Goal: Task Accomplishment & Management: Complete application form

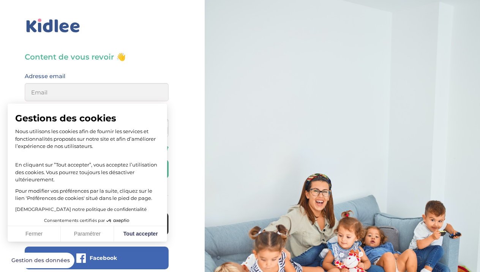
click at [147, 237] on button "Tout accepter" at bounding box center [140, 234] width 53 height 16
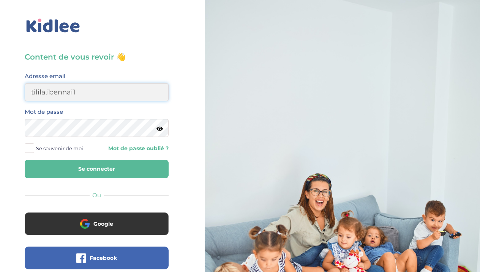
click at [97, 169] on button "Se connecter" at bounding box center [97, 169] width 144 height 19
type input "[EMAIL_ADDRESS][DOMAIN_NAME]"
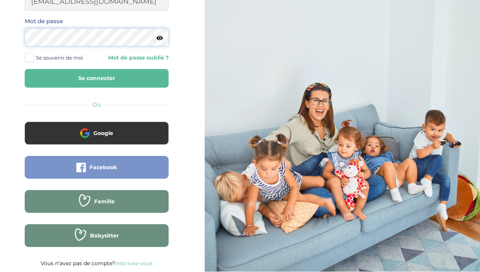
scroll to position [90, 0]
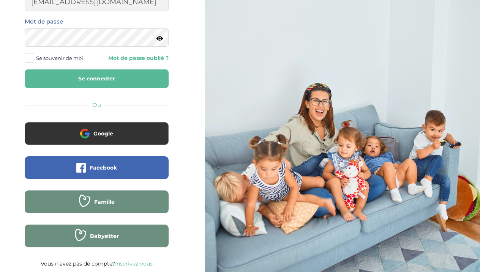
click at [150, 262] on link "Inscrivez-vous" at bounding box center [134, 264] width 38 height 7
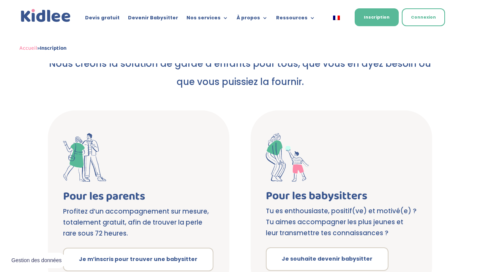
scroll to position [79, 0]
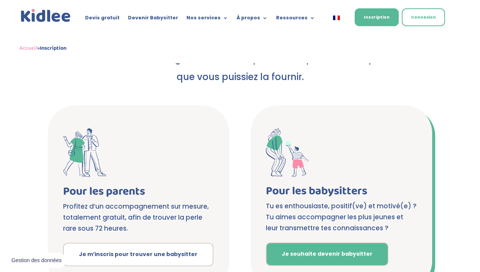
click at [337, 256] on link "Je souhaite devenir babysitter" at bounding box center [327, 255] width 123 height 24
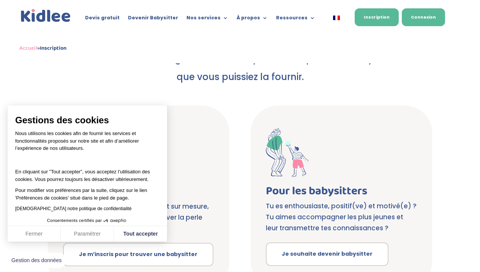
click at [427, 9] on link "Connexion" at bounding box center [423, 17] width 43 height 18
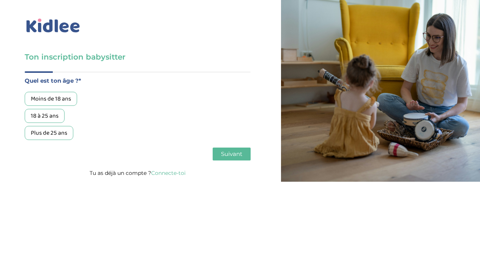
click at [53, 115] on div "18 à 25 ans" at bounding box center [45, 116] width 40 height 14
click at [239, 154] on span "Suivant" at bounding box center [231, 153] width 21 height 7
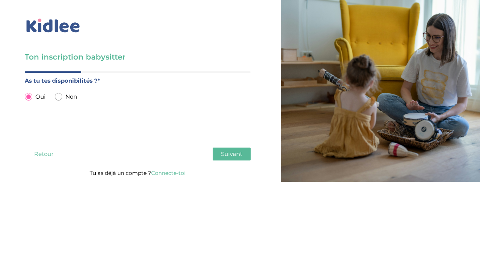
click at [55, 97] on input "radio" at bounding box center [59, 97] width 8 height 8
radio input "true"
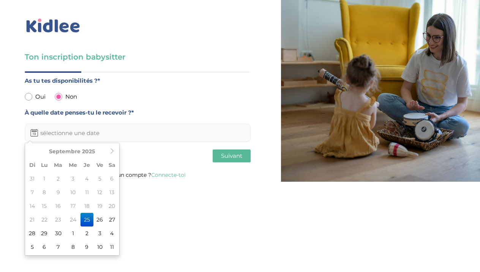
click at [70, 129] on input "text" at bounding box center [138, 133] width 226 height 18
click at [28, 97] on input "radio" at bounding box center [29, 97] width 8 height 8
radio input "true"
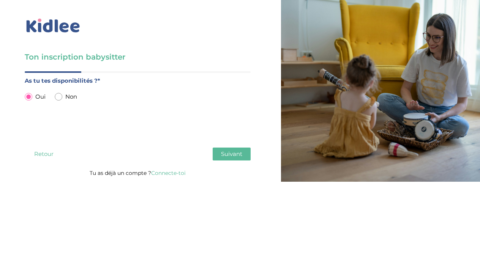
click at [233, 155] on span "Suivant" at bounding box center [231, 153] width 21 height 7
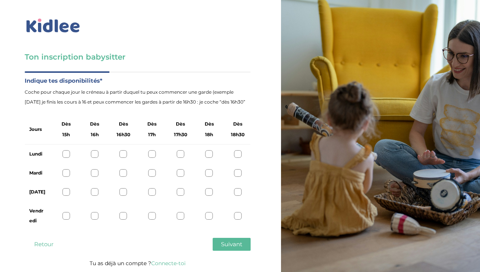
click at [46, 241] on button "Retour" at bounding box center [44, 244] width 38 height 13
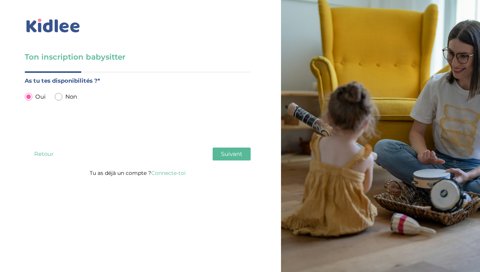
click at [57, 95] on input "radio" at bounding box center [59, 97] width 8 height 8
radio input "true"
radio input "false"
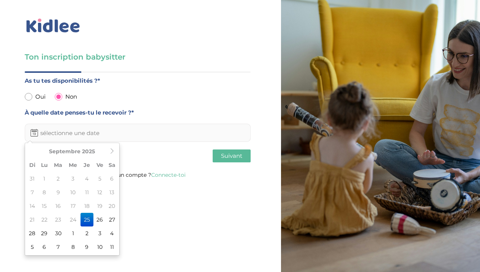
click at [75, 131] on input "text" at bounding box center [138, 133] width 226 height 18
click at [100, 220] on td "26" at bounding box center [99, 220] width 13 height 14
type input "[DATE]"
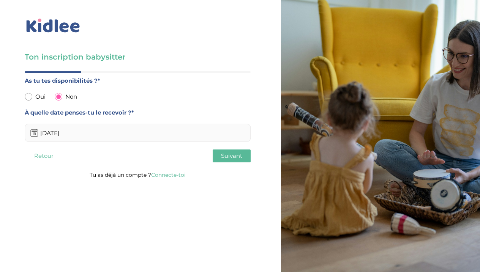
click at [227, 157] on span "Suivant" at bounding box center [231, 155] width 21 height 7
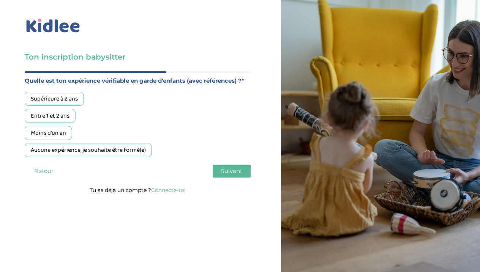
click at [62, 130] on div "Moins d'un an" at bounding box center [48, 133] width 47 height 14
click at [223, 169] on span "Suivant" at bounding box center [231, 171] width 21 height 7
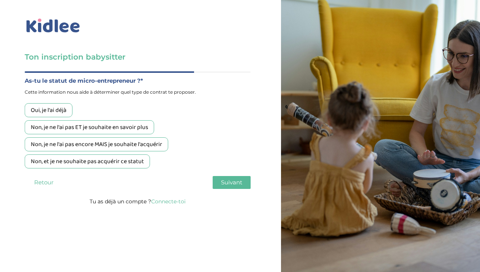
click at [87, 160] on div "Non, et je ne souhaite pas acquérir ce statut" at bounding box center [87, 162] width 125 height 14
click at [242, 185] on button "Suivant" at bounding box center [232, 182] width 38 height 13
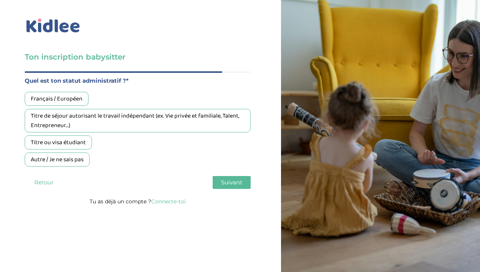
click at [75, 101] on div "Français / Européen" at bounding box center [57, 99] width 64 height 14
click at [235, 180] on span "Suivant" at bounding box center [231, 182] width 21 height 7
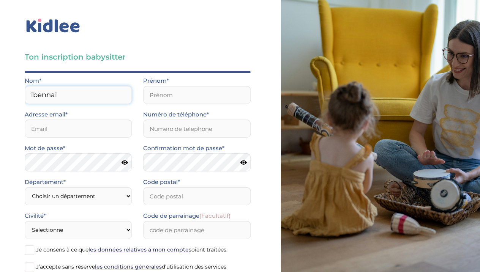
type input "ibennai"
type input "tilila"
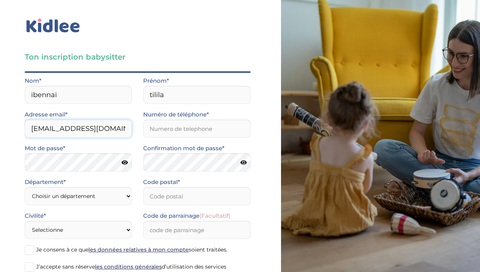
type input "tilila.ibennai1@gmail.com"
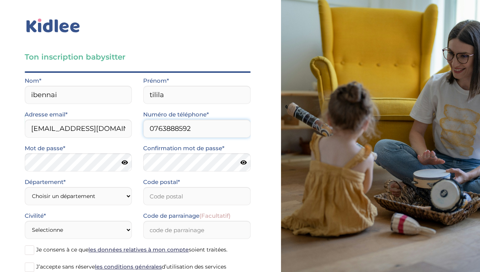
type input "0763888592"
select select "92"
click at [189, 200] on input "Code postal*" at bounding box center [196, 196] width 107 height 18
type input "0"
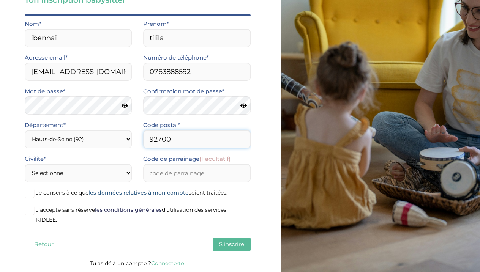
scroll to position [57, 0]
type input "92700"
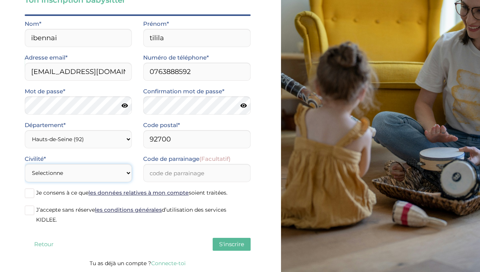
select select "1"
click at [28, 210] on span at bounding box center [29, 210] width 9 height 9
click at [0, 0] on input "J’accepte sans réserve les conditions générales d’utilisation des services KIDL…" at bounding box center [0, 0] width 0 height 0
click at [30, 193] on span at bounding box center [29, 193] width 9 height 9
click at [0, 0] on input "Je consens à ce que les données relatives à mon compte soient traitées." at bounding box center [0, 0] width 0 height 0
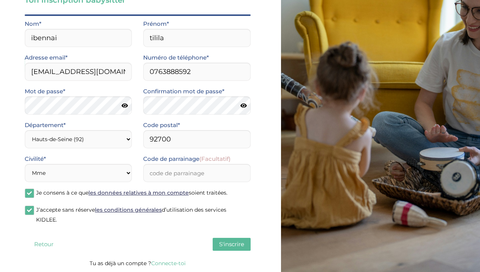
click at [232, 247] on span "S'inscrire" at bounding box center [231, 244] width 25 height 7
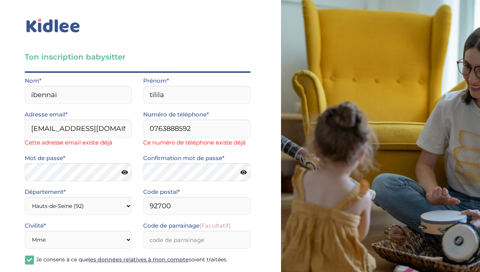
scroll to position [0, 0]
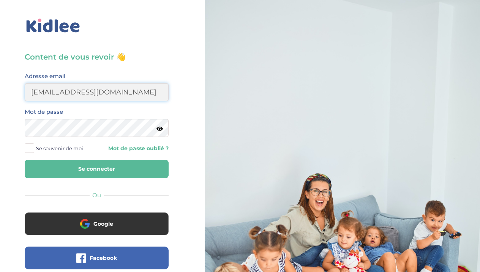
type input "[EMAIL_ADDRESS][DOMAIN_NAME]"
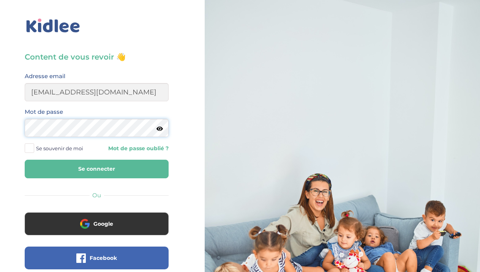
click at [97, 169] on button "Se connecter" at bounding box center [97, 169] width 144 height 19
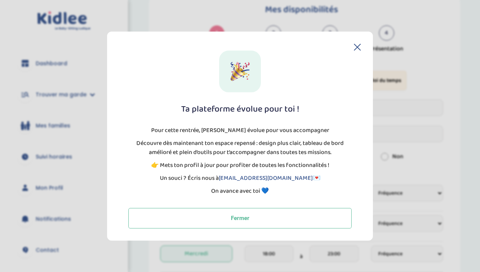
scroll to position [137, 0]
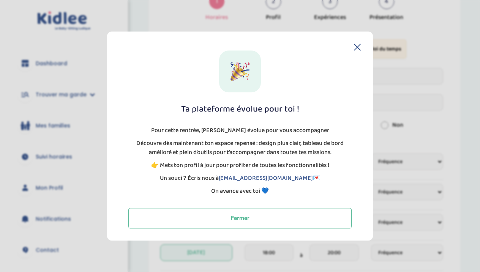
click at [355, 51] on div "Ta plateforme évolue pour toi ! Pour cette rentrée, [PERSON_NAME] évolue pour v…" at bounding box center [240, 140] width 242 height 178
click at [358, 46] on icon at bounding box center [357, 47] width 6 height 6
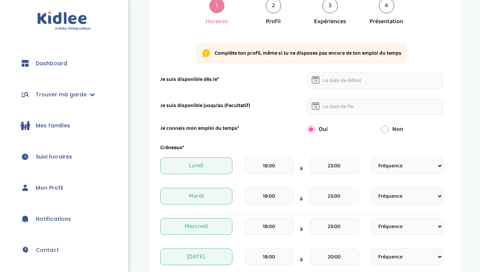
scroll to position [134, 0]
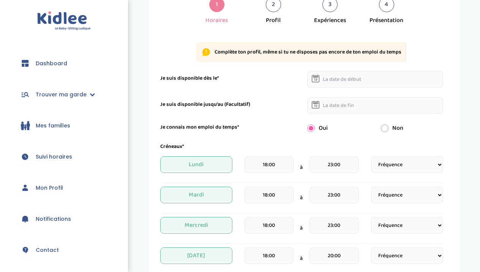
click at [357, 81] on input "text" at bounding box center [375, 79] width 136 height 17
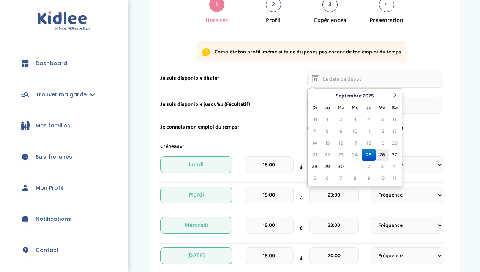
click at [383, 155] on td "26" at bounding box center [382, 155] width 13 height 12
type input "[DATE]"
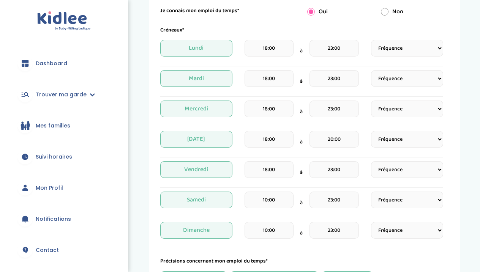
scroll to position [250, 0]
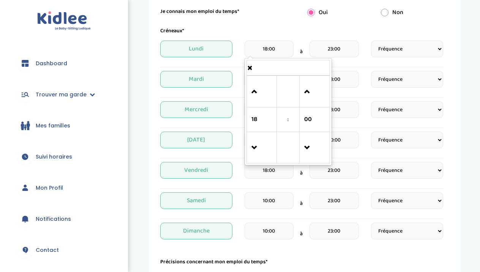
click at [277, 46] on input "18:00" at bounding box center [269, 49] width 49 height 17
click at [249, 68] on span at bounding box center [288, 68] width 83 height 13
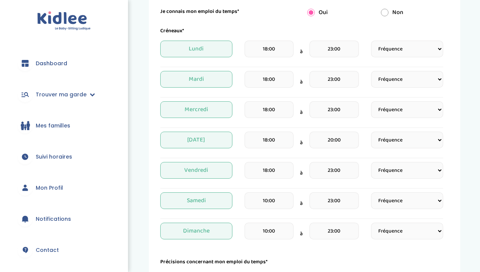
select select "1"
click at [282, 168] on input "18:00" at bounding box center [269, 170] width 49 height 17
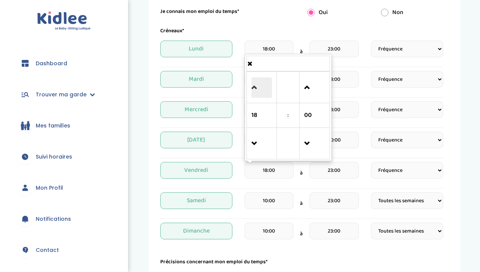
click at [252, 94] on span at bounding box center [262, 88] width 21 height 21
click at [257, 147] on span at bounding box center [262, 144] width 21 height 21
type input "16:00"
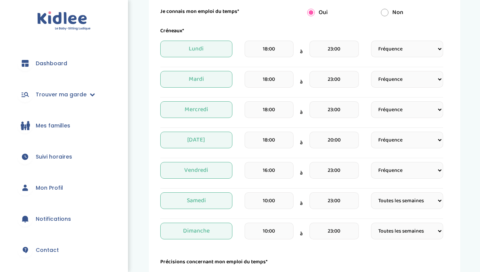
select select "2"
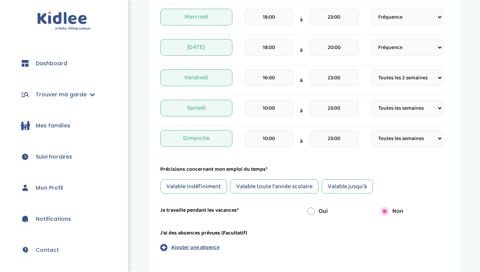
scroll to position [346, 0]
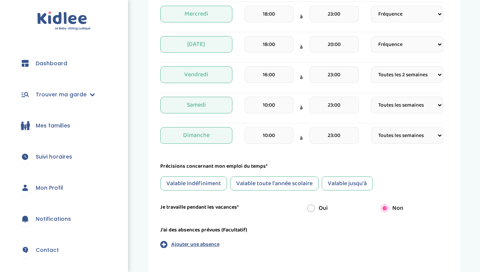
click at [298, 183] on div "Valable toute l'année scolaire" at bounding box center [274, 184] width 89 height 14
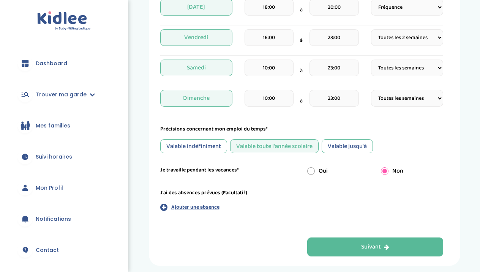
scroll to position [383, 0]
click at [314, 171] on input "radio" at bounding box center [311, 172] width 8 height 8
radio input "true"
radio input "false"
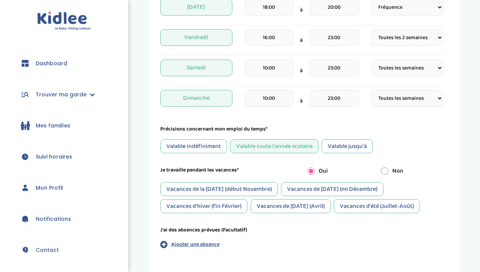
click at [258, 191] on div "Vacances de la [DATE] (début Novembre)" at bounding box center [219, 189] width 118 height 14
click at [318, 185] on div "Vacances de [DATE] (mi Décembre)" at bounding box center [332, 189] width 103 height 14
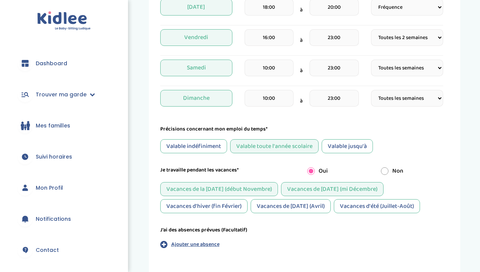
click at [241, 204] on div "Vacances d'hiver (fin Février)" at bounding box center [203, 206] width 87 height 14
click at [277, 207] on div "Vacances de [DATE] (Avril)" at bounding box center [291, 206] width 80 height 14
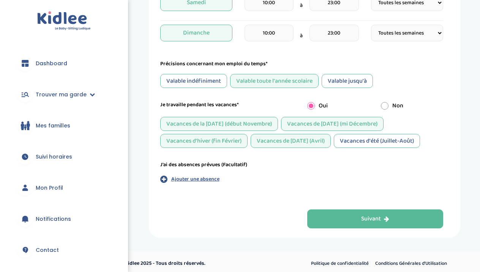
scroll to position [448, 0]
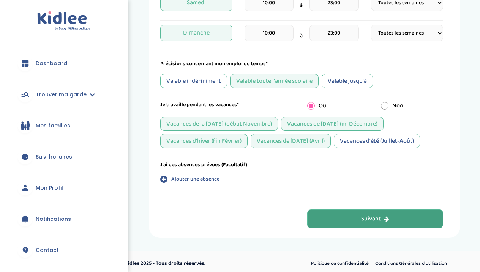
click at [350, 221] on button "Suivant" at bounding box center [375, 219] width 136 height 19
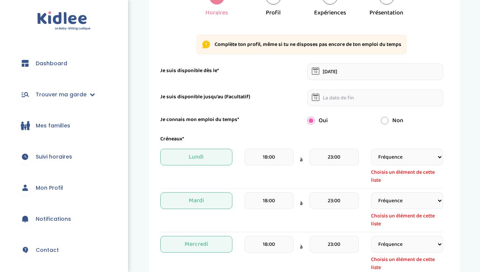
scroll to position [147, 0]
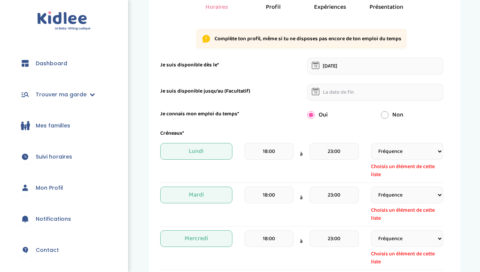
select select "4"
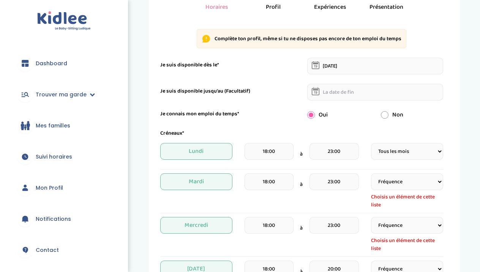
click at [411, 196] on span "Choisis un élément de cette liste" at bounding box center [407, 201] width 72 height 16
select select "4"
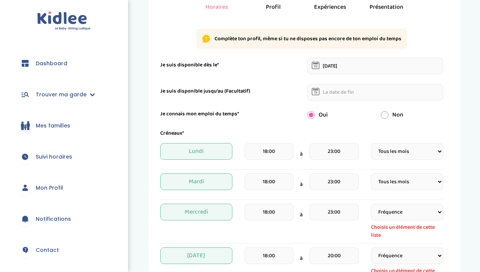
click at [405, 223] on div "Fréquence Toutes les semaines Toutes les 2 semaines Tous les mois Choisis un él…" at bounding box center [407, 222] width 72 height 36
select select "4"
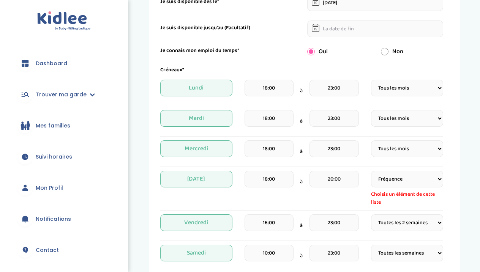
scroll to position [215, 0]
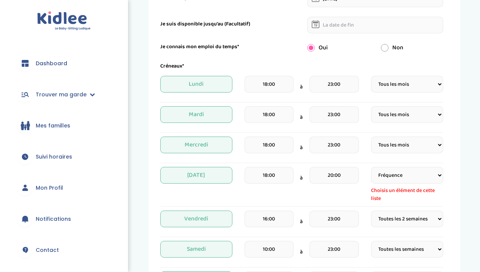
click at [202, 82] on span "Lundi" at bounding box center [196, 84] width 72 height 17
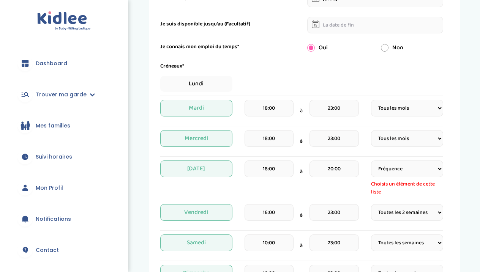
click at [207, 109] on span "Mardi" at bounding box center [196, 108] width 72 height 17
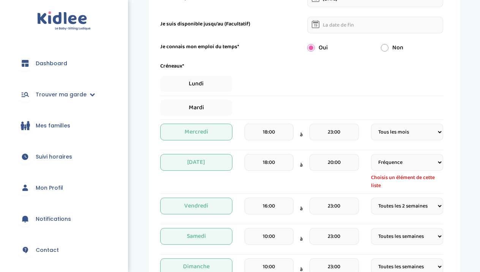
click at [207, 129] on span "Mercredi" at bounding box center [196, 132] width 72 height 17
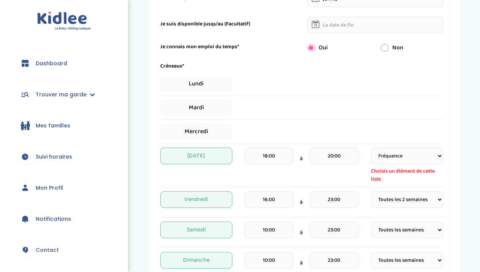
click at [207, 153] on span "[DATE]" at bounding box center [196, 156] width 72 height 17
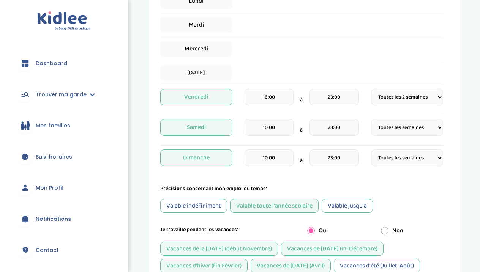
scroll to position [303, 0]
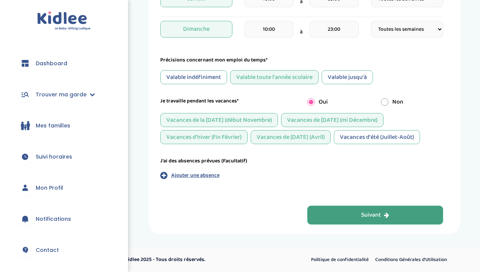
click at [338, 212] on button "Suivant" at bounding box center [375, 215] width 136 height 19
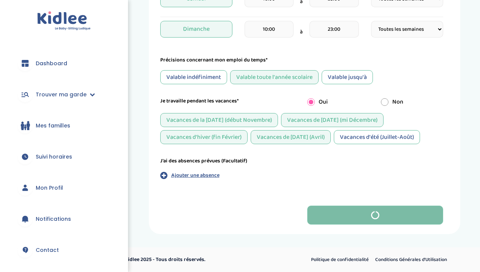
scroll to position [26, 0]
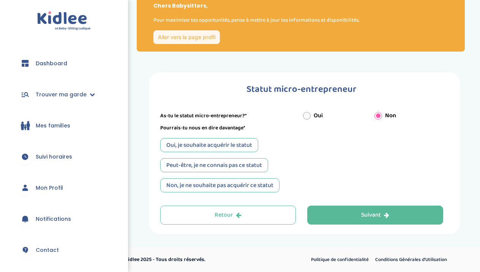
click at [268, 185] on div "Non, je ne souhaite pas acquérir ce statut" at bounding box center [219, 186] width 119 height 14
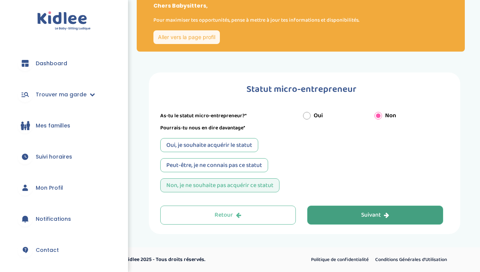
click at [359, 215] on button "Suivant" at bounding box center [375, 215] width 136 height 19
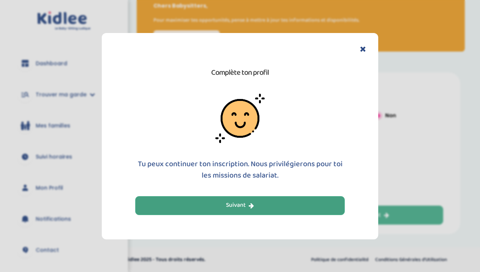
click at [328, 199] on button "Suivant" at bounding box center [240, 205] width 210 height 19
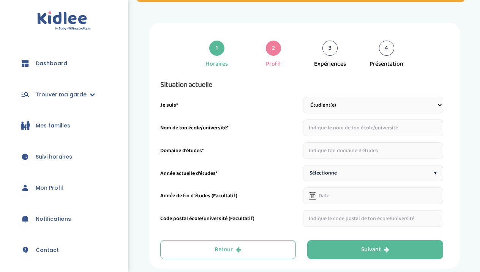
scroll to position [102, 0]
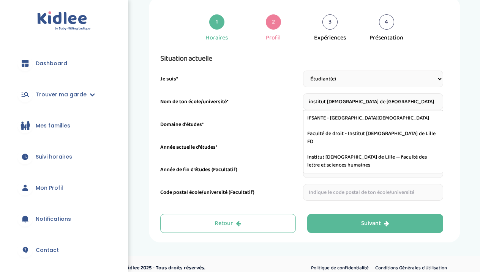
type input "Faculté de droit - Institut [DEMOGRAPHIC_DATA] de Lille FD"
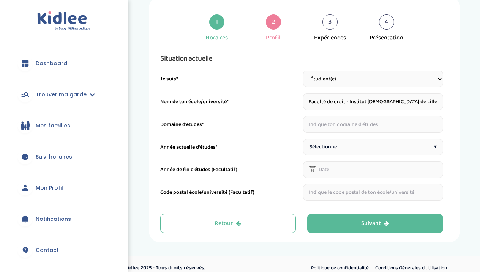
click at [354, 124] on input "text" at bounding box center [373, 124] width 140 height 17
type input "droit"
click at [363, 142] on div "Sélectionne ▾" at bounding box center [373, 147] width 140 height 16
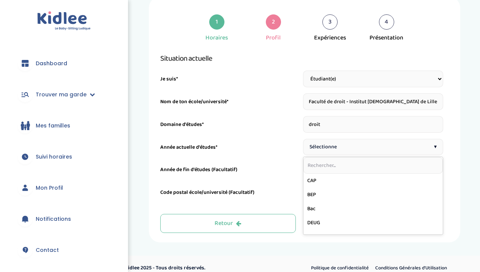
scroll to position [0, 0]
click at [455, 161] on div "1 Horaires 2 Profil 3 Expériences 4 Présentation Indique nous ta situation admi…" at bounding box center [305, 120] width 312 height 246
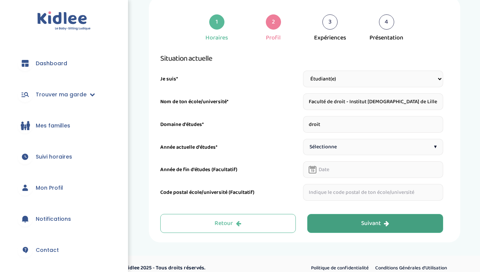
click at [385, 226] on icon "button" at bounding box center [386, 224] width 5 height 6
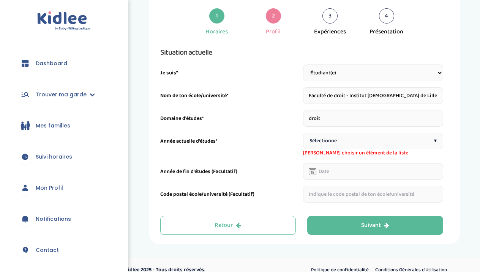
click at [381, 140] on div "Sélectionne ▾" at bounding box center [373, 141] width 140 height 16
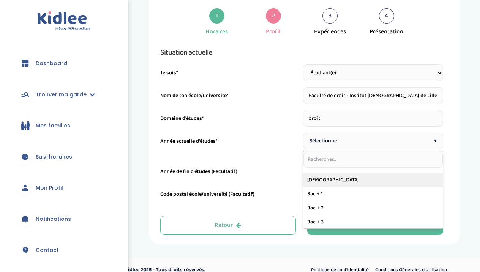
scroll to position [82, 0]
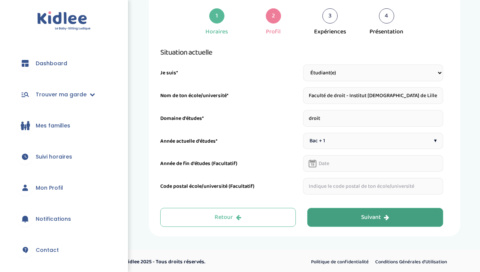
click at [364, 214] on div "Suivant" at bounding box center [375, 218] width 28 height 9
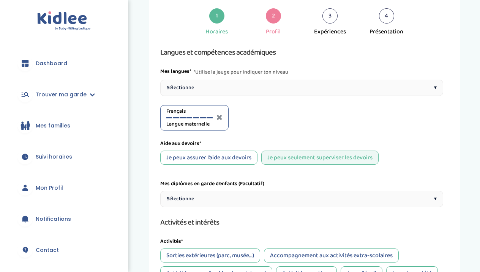
click at [245, 158] on div "Je peux assurer l’aide aux devoirs" at bounding box center [208, 158] width 97 height 14
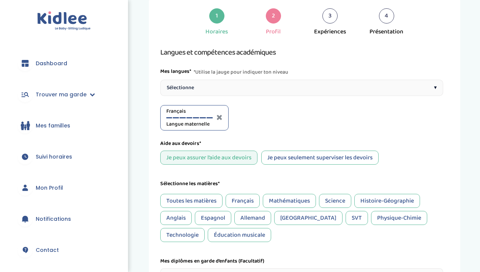
click at [281, 161] on div "Je peux seulement superviser les devoirs" at bounding box center [319, 158] width 117 height 14
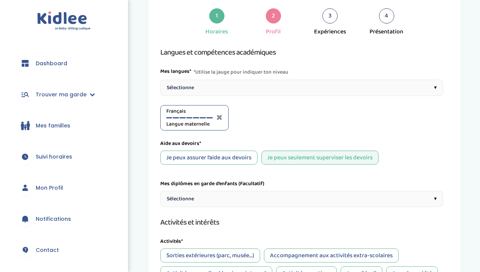
click at [234, 155] on div "Je peux assurer l’aide aux devoirs" at bounding box center [208, 158] width 97 height 14
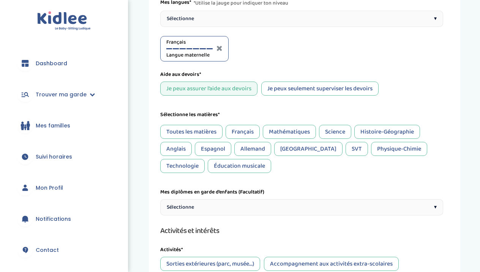
scroll to position [179, 0]
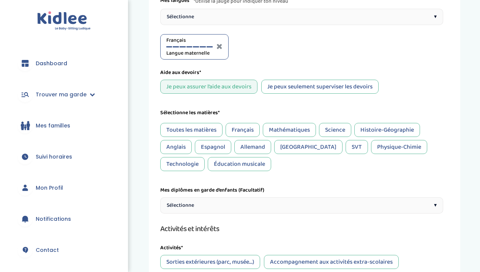
click at [235, 127] on div "Français" at bounding box center [243, 130] width 34 height 14
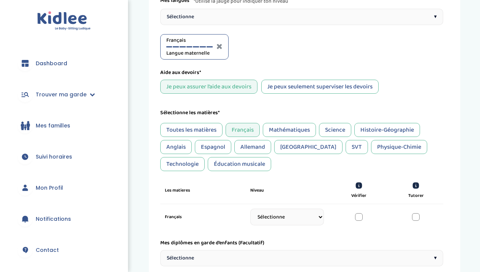
click at [281, 133] on div "Mathématiques" at bounding box center [289, 130] width 53 height 14
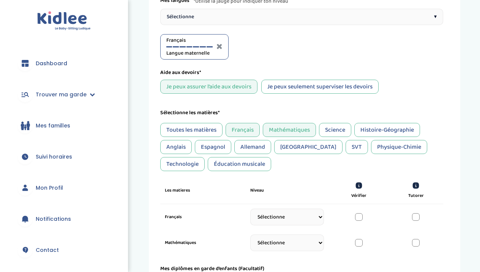
click at [333, 133] on div "Science" at bounding box center [335, 130] width 32 height 14
click at [376, 129] on div "Histoire-Géographie" at bounding box center [387, 130] width 66 height 14
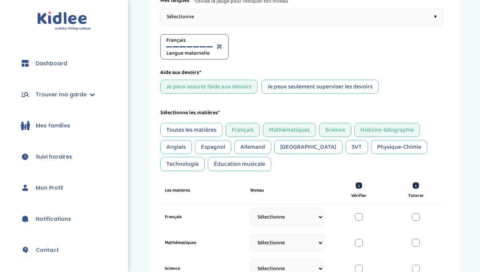
click at [183, 147] on div "Anglais" at bounding box center [176, 147] width 32 height 14
click at [204, 147] on div "Espagnol" at bounding box center [213, 147] width 36 height 14
click at [346, 150] on div "SVT" at bounding box center [357, 147] width 22 height 14
click at [371, 149] on div "Physique-Chimie" at bounding box center [399, 147] width 56 height 14
click at [214, 164] on div "Éducation musicale" at bounding box center [239, 164] width 63 height 14
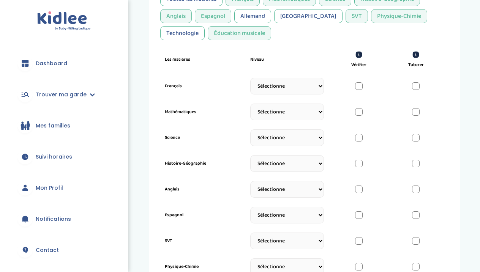
scroll to position [312, 0]
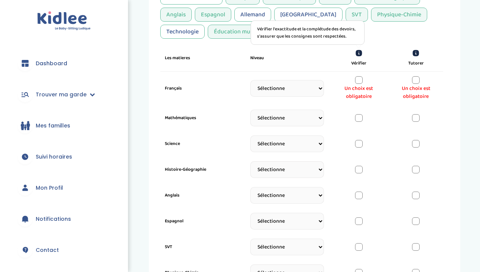
click at [358, 52] on icon at bounding box center [359, 53] width 6 height 6
select select "Prémière"
click at [357, 80] on div at bounding box center [359, 80] width 8 height 8
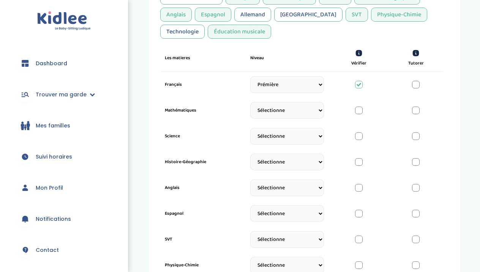
select select "Terminale"
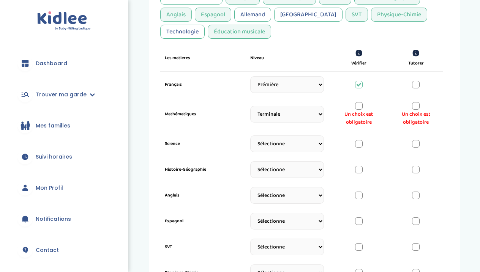
click at [359, 106] on div at bounding box center [359, 106] width 8 height 8
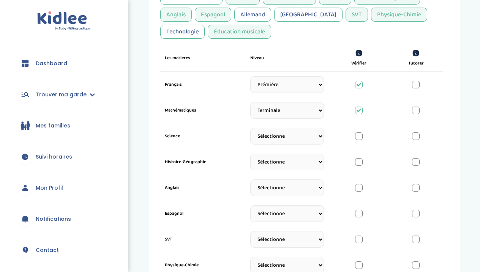
select select "Seconde"
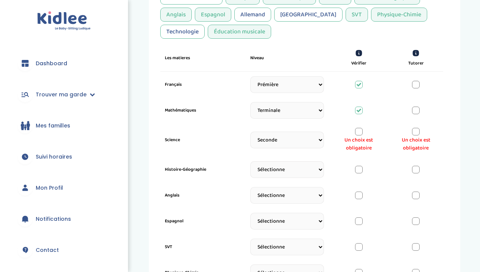
click at [358, 135] on div at bounding box center [359, 132] width 8 height 8
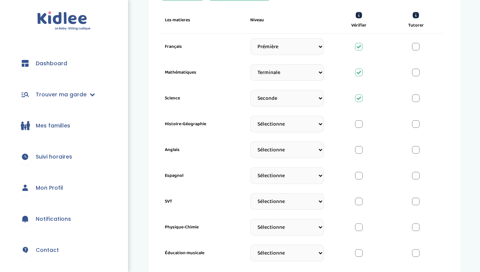
scroll to position [352, 0]
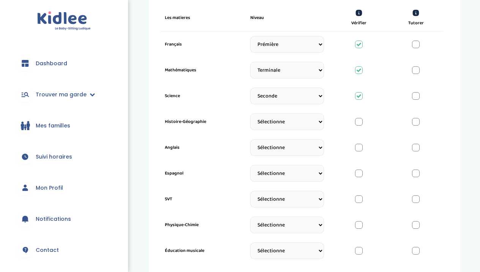
select select "Terminale"
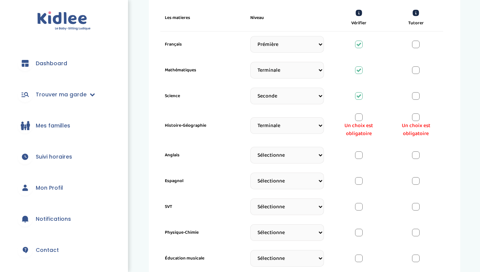
click at [416, 117] on div at bounding box center [416, 118] width 8 height 8
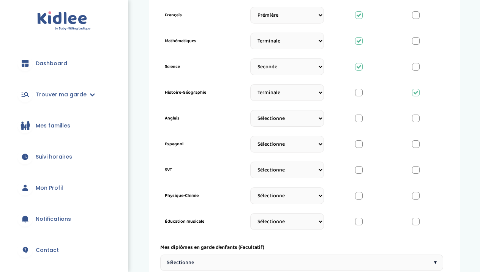
scroll to position [381, 0]
select select "Terminale"
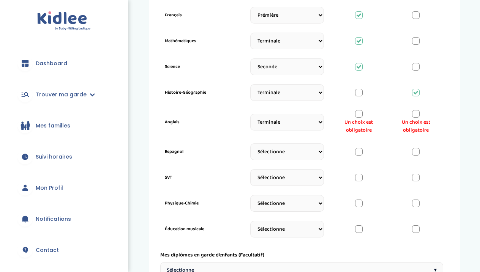
click at [358, 116] on div at bounding box center [359, 114] width 8 height 8
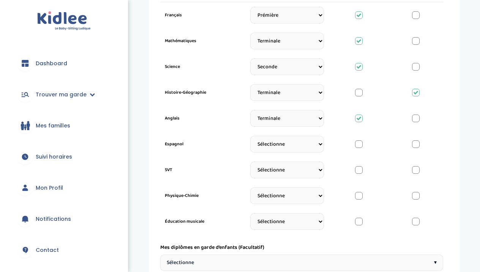
select select "Terminale"
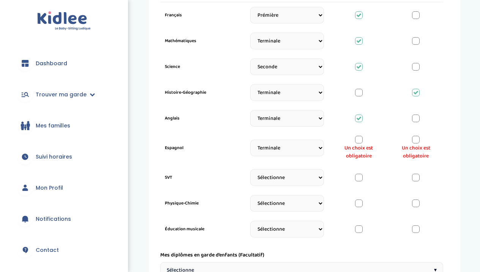
click at [363, 142] on div "Un choix est obligatoire" at bounding box center [358, 148] width 45 height 24
click at [359, 136] on div "Espagnol Sélectionne CP [DATE] [DATE] CM1 CM2 6eme 5eme 4eme 3eme Seconde Prémi…" at bounding box center [301, 147] width 283 height 33
click at [359, 144] on div "Un choix est obligatoire" at bounding box center [358, 148] width 45 height 24
click at [358, 141] on div at bounding box center [359, 140] width 8 height 8
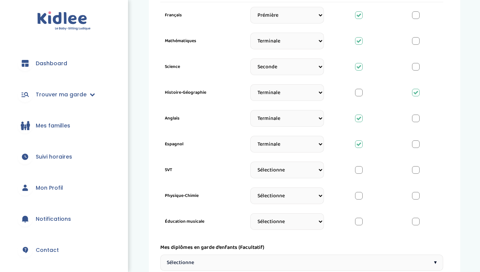
select select "Seconde"
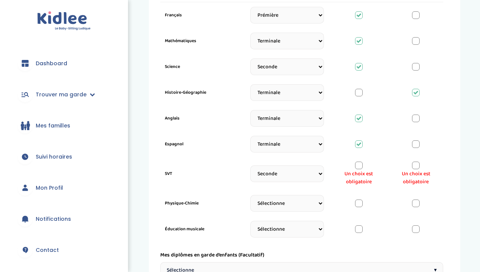
click at [358, 167] on div at bounding box center [359, 166] width 8 height 8
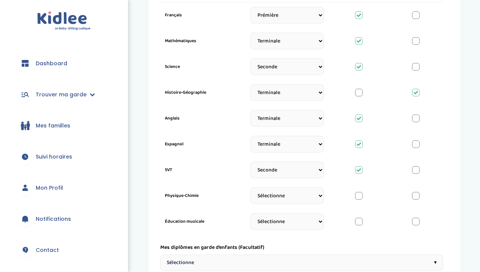
select select "Seconde"
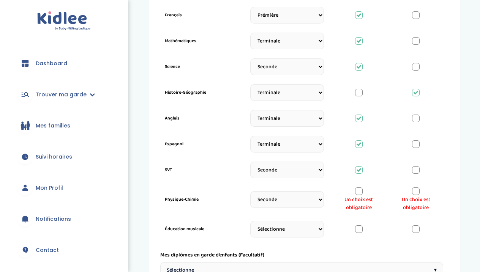
click at [359, 193] on div at bounding box center [359, 192] width 8 height 8
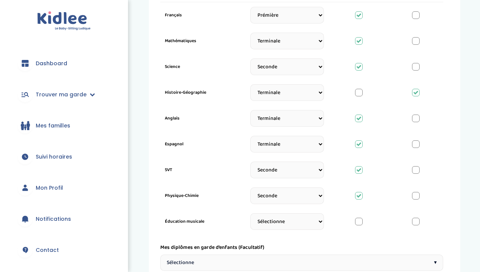
select select "3eme"
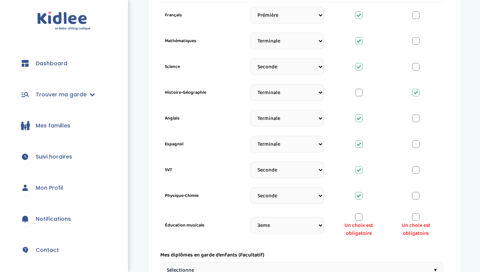
click at [356, 222] on span "Un choix est obligatoire" at bounding box center [358, 230] width 45 height 16
click at [359, 219] on div at bounding box center [359, 218] width 8 height 8
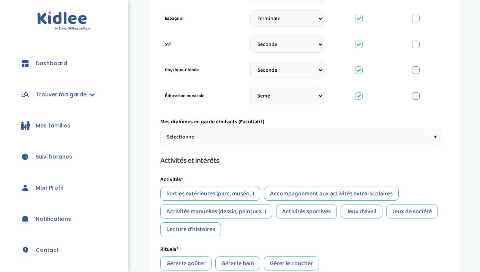
scroll to position [524, 0]
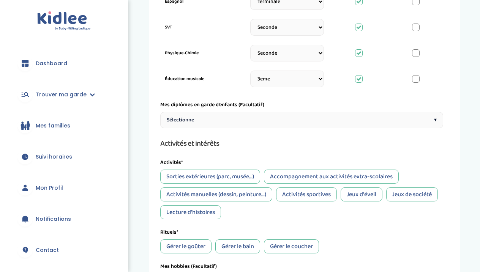
click at [331, 122] on div "Sélectionne ▾" at bounding box center [301, 120] width 283 height 16
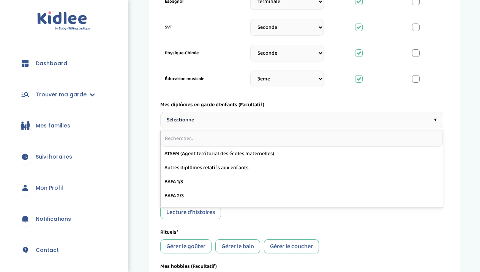
click at [335, 216] on div "Sorties extérieures (parc, musée...) Accompagnement aux activités extra-scolair…" at bounding box center [301, 195] width 283 height 50
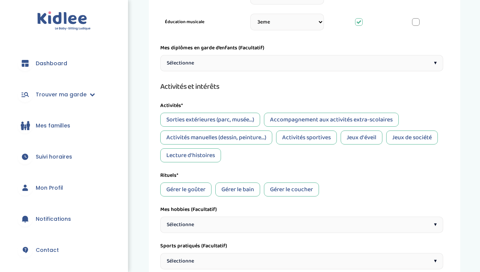
scroll to position [590, 0]
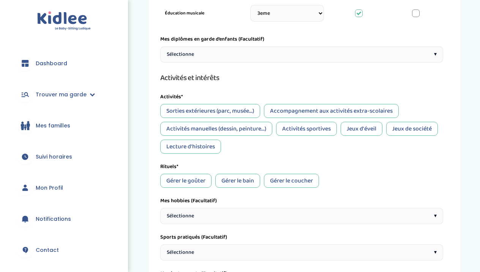
click at [245, 113] on div "Sorties extérieures (parc, musée...)" at bounding box center [210, 111] width 100 height 14
click at [252, 111] on div "Sorties extérieures (parc, musée...)" at bounding box center [210, 111] width 100 height 14
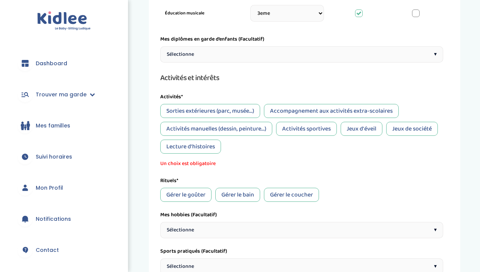
click at [182, 147] on div "Lecture d'histoires" at bounding box center [190, 147] width 61 height 14
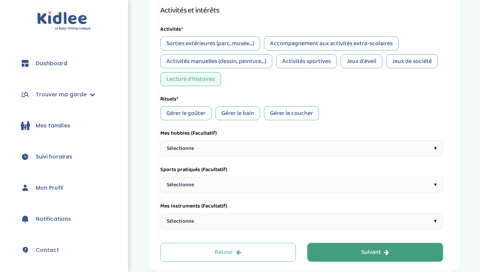
scroll to position [660, 0]
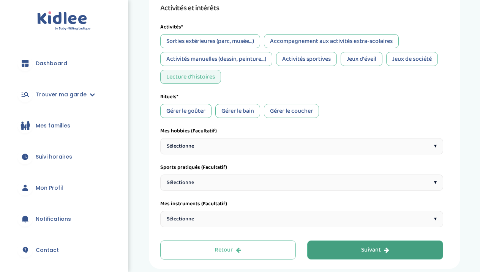
click at [196, 109] on div "Gérer le goûter" at bounding box center [185, 111] width 51 height 14
click at [250, 111] on div "Gérer le bain" at bounding box center [237, 111] width 45 height 14
click at [290, 111] on div "Gérer le coucher" at bounding box center [291, 111] width 55 height 14
click at [290, 142] on div "Sélectionne ▾" at bounding box center [301, 146] width 283 height 16
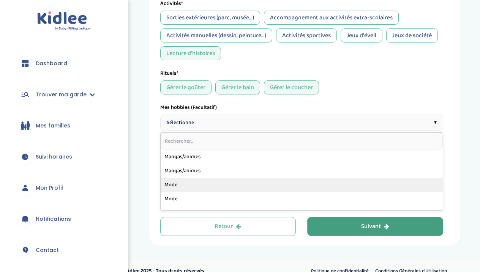
scroll to position [296, 0]
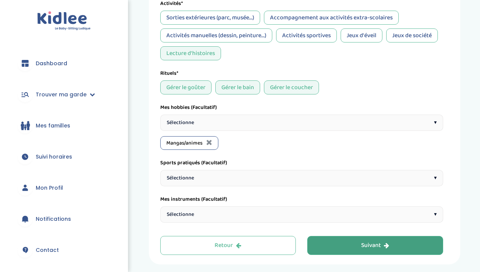
click at [282, 179] on div "Sélectionne ▾" at bounding box center [301, 178] width 283 height 16
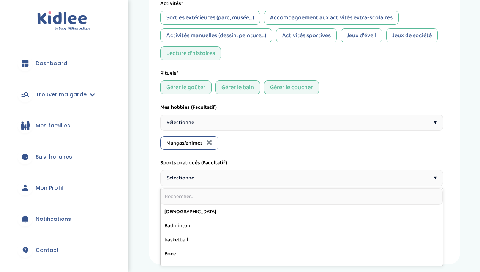
click at [282, 178] on div "Sélectionne ▾" at bounding box center [301, 178] width 283 height 16
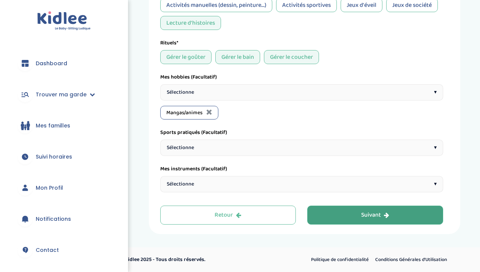
scroll to position [714, 0]
click at [208, 111] on icon at bounding box center [209, 112] width 6 height 8
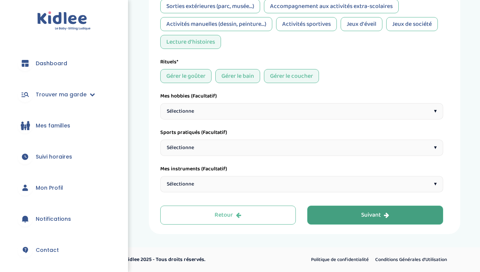
click at [332, 212] on button "Suivant" at bounding box center [375, 215] width 136 height 19
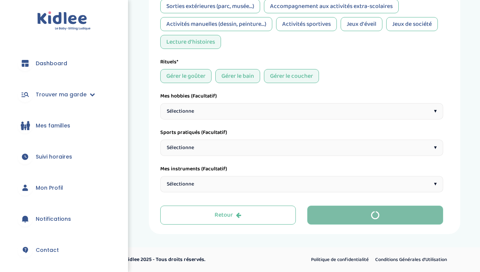
scroll to position [399, 0]
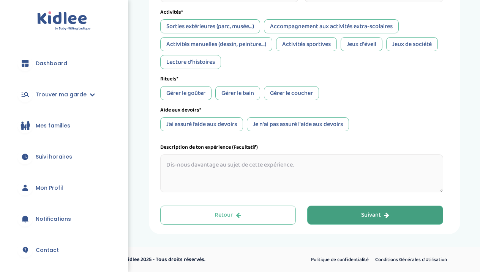
click at [347, 223] on button "Suivant" at bounding box center [375, 215] width 136 height 19
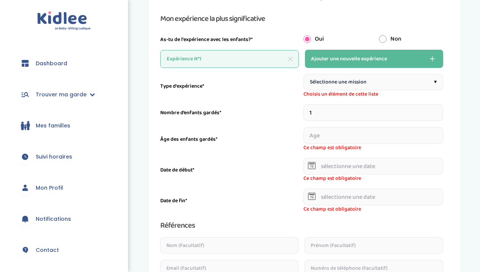
scroll to position [108, 0]
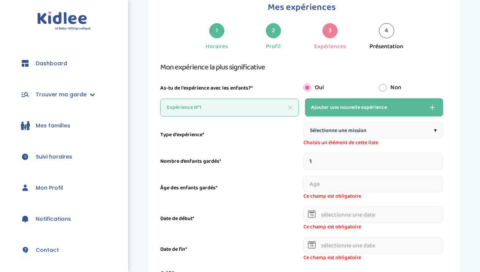
click at [347, 131] on span "Sélectionne une mission" at bounding box center [338, 131] width 57 height 8
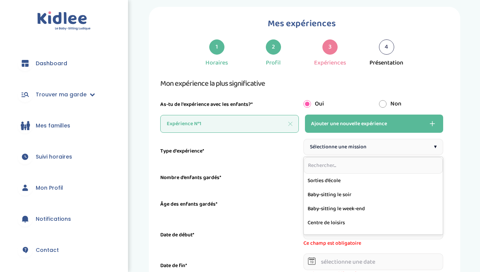
scroll to position [0, 0]
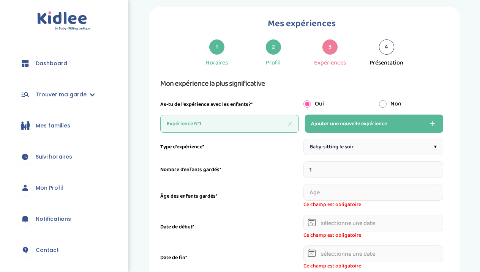
click at [345, 169] on input "1" at bounding box center [374, 169] width 140 height 17
click at [440, 168] on input "1" at bounding box center [374, 169] width 140 height 17
type input "3"
click at [325, 193] on input "number" at bounding box center [325, 192] width 43 height 17
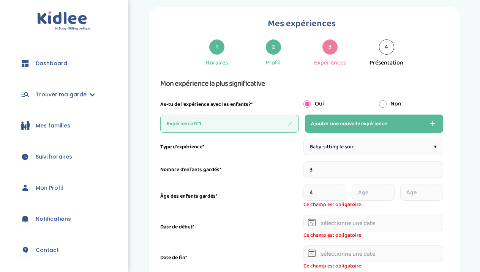
type input "4"
click at [371, 193] on input "number" at bounding box center [373, 192] width 43 height 17
type input "8"
click at [416, 192] on input "number" at bounding box center [421, 192] width 43 height 17
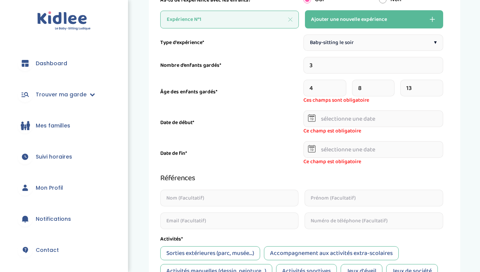
scroll to position [199, 0]
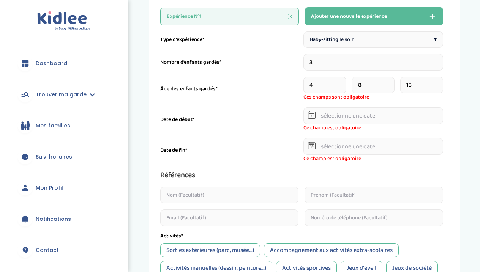
type input "13"
click at [390, 109] on input "text" at bounding box center [374, 116] width 140 height 17
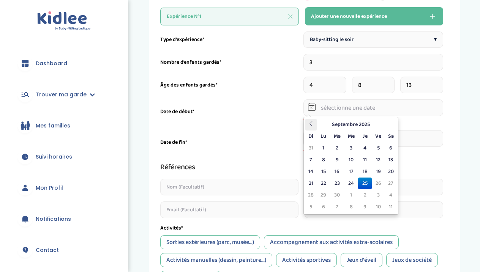
click at [313, 125] on icon at bounding box center [311, 123] width 5 height 5
click at [346, 125] on th "Août 2025" at bounding box center [351, 125] width 68 height 12
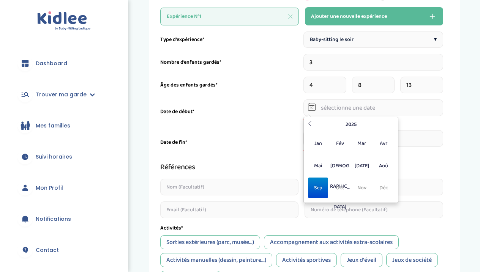
click at [317, 187] on span "Sep" at bounding box center [318, 188] width 20 height 21
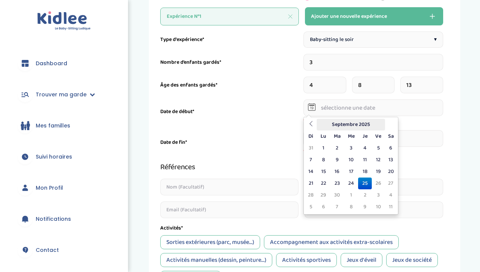
click at [359, 123] on th "Septembre 2025" at bounding box center [351, 125] width 68 height 12
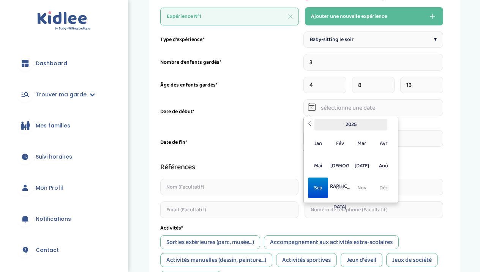
click at [356, 122] on th "2025" at bounding box center [351, 125] width 73 height 12
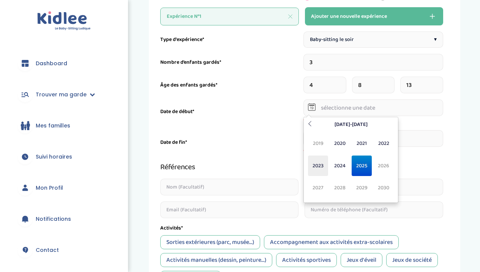
click at [322, 165] on span "2023" at bounding box center [318, 166] width 20 height 21
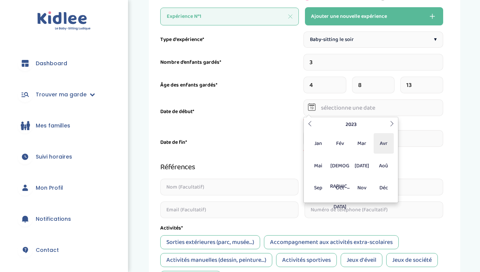
click at [383, 146] on span "Avr" at bounding box center [384, 143] width 20 height 21
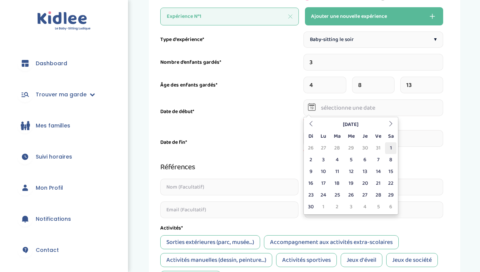
click at [389, 147] on td "1" at bounding box center [390, 148] width 11 height 12
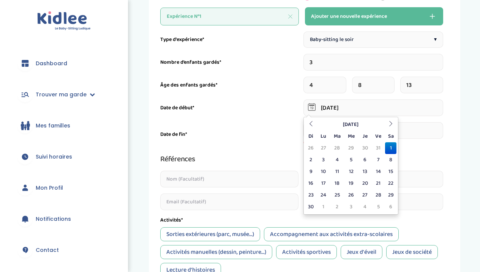
click at [363, 108] on input "[DATE]" at bounding box center [374, 108] width 140 height 17
click at [354, 125] on th "[DATE]" at bounding box center [351, 125] width 68 height 12
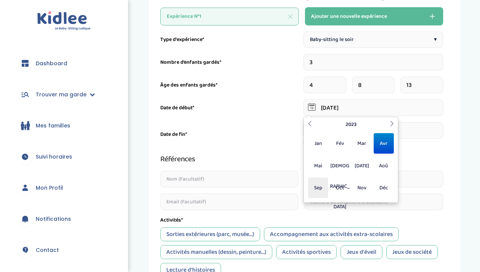
click at [317, 185] on span "Sep" at bounding box center [318, 188] width 20 height 21
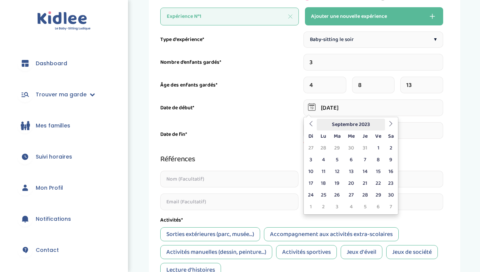
click at [347, 125] on th "Septembre 2023" at bounding box center [351, 125] width 68 height 12
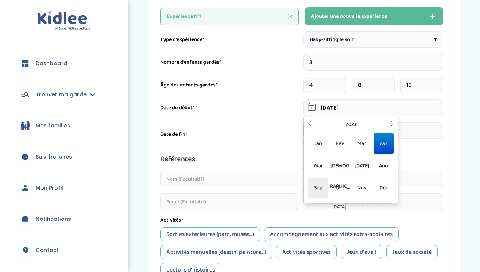
click at [319, 187] on span "Sep" at bounding box center [318, 188] width 20 height 21
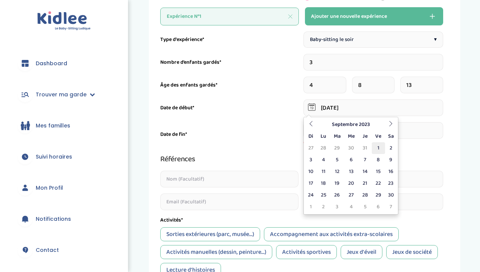
click at [377, 150] on td "1" at bounding box center [378, 148] width 13 height 12
type input "[DATE]"
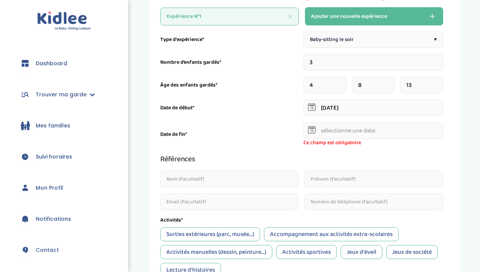
click at [381, 133] on input "text" at bounding box center [374, 130] width 140 height 17
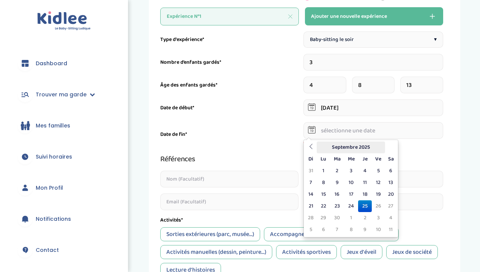
click at [357, 149] on th "Septembre 2025" at bounding box center [351, 148] width 68 height 12
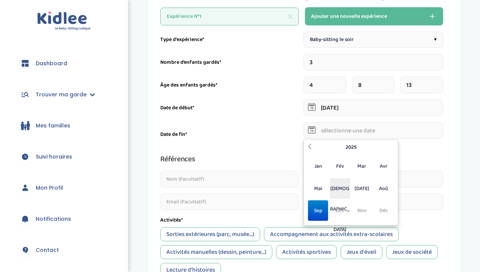
click at [345, 191] on span "[DEMOGRAPHIC_DATA]" at bounding box center [340, 189] width 20 height 21
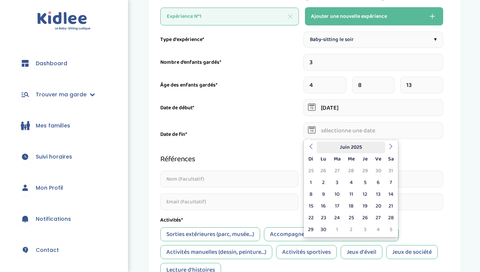
click at [350, 149] on th "Juin 2025" at bounding box center [351, 148] width 68 height 12
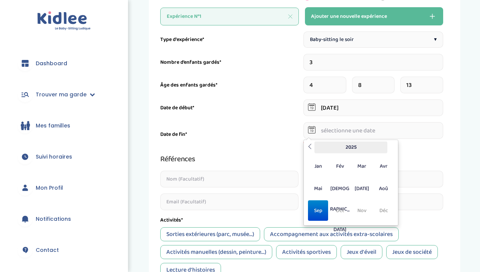
click at [353, 149] on th "2025" at bounding box center [351, 148] width 73 height 12
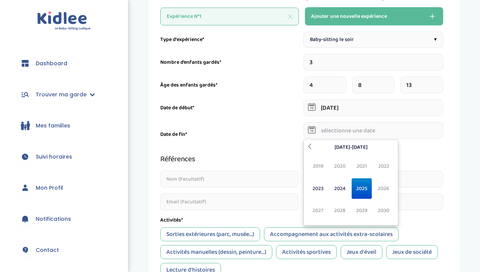
click at [364, 188] on span "2025" at bounding box center [362, 189] width 20 height 21
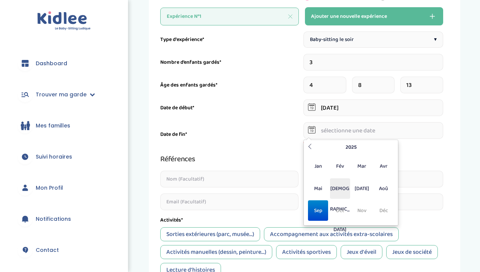
click at [343, 188] on span "[DEMOGRAPHIC_DATA]" at bounding box center [340, 189] width 20 height 21
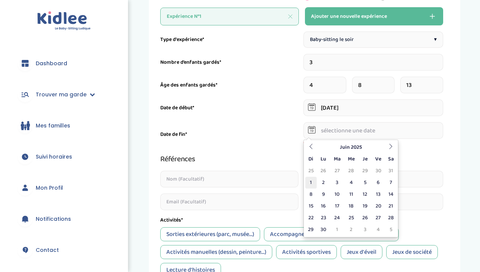
click at [311, 179] on td "1" at bounding box center [310, 183] width 11 height 12
type input "[DATE]"
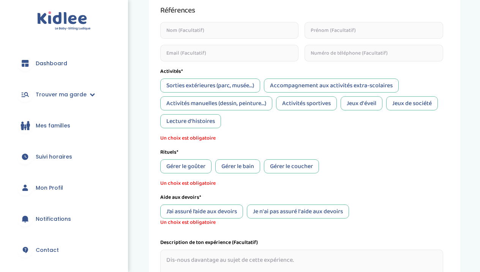
scroll to position [344, 0]
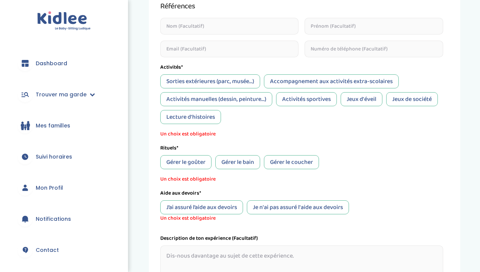
click at [204, 118] on div "Lecture d'histoires" at bounding box center [190, 117] width 61 height 14
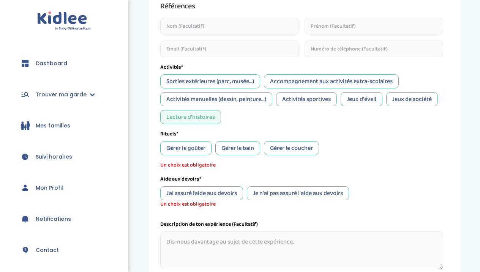
click at [312, 103] on div "Activités sportives" at bounding box center [306, 99] width 61 height 14
click at [322, 96] on div "Activités sportives" at bounding box center [306, 99] width 61 height 14
click at [403, 101] on div "Jeux de société" at bounding box center [412, 99] width 52 height 14
click at [265, 96] on div "Activités manuelles (dessin, peinture...)" at bounding box center [216, 99] width 112 height 14
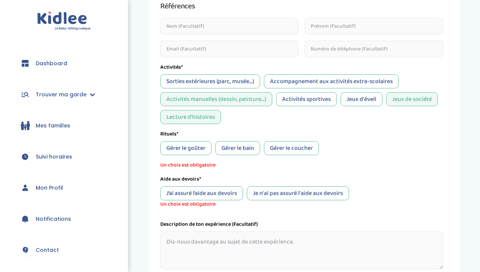
click at [290, 84] on div "Accompagnement aux activités extra-scolaires" at bounding box center [331, 81] width 135 height 14
click at [189, 147] on div "Gérer le goûter" at bounding box center [185, 148] width 51 height 14
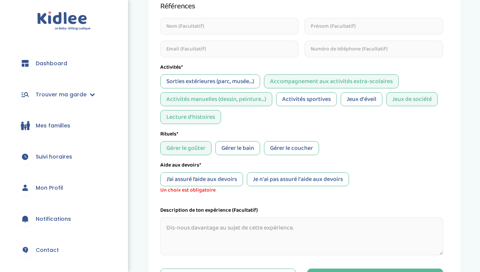
click at [283, 149] on div "Gérer le coucher" at bounding box center [291, 148] width 55 height 14
click at [241, 151] on div "Gérer le bain" at bounding box center [237, 148] width 45 height 14
click at [230, 175] on div "J’ai assuré l’aide aux devoirs" at bounding box center [201, 179] width 83 height 14
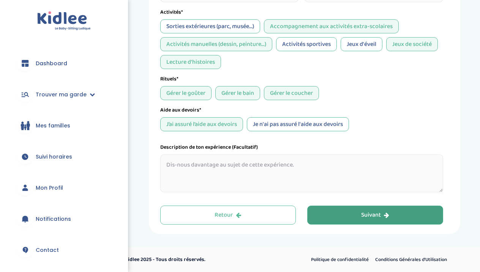
click at [354, 215] on button "Suivant" at bounding box center [375, 215] width 136 height 19
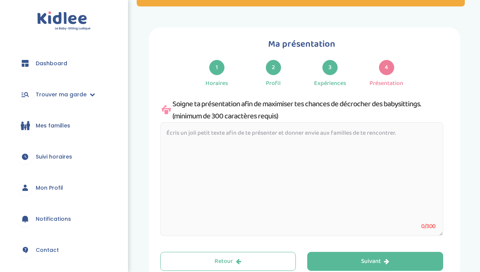
scroll to position [73, 0]
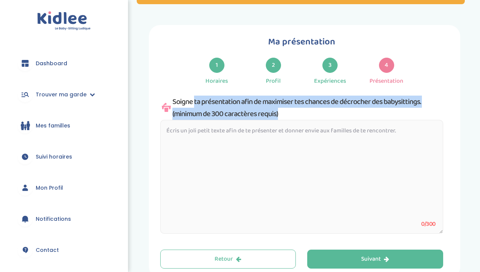
drag, startPoint x: 172, startPoint y: 101, endPoint x: 318, endPoint y: 139, distance: 150.8
click at [318, 140] on div "Soigne ta présentation afin de maximiser tes chances de décrocher des babysitti…" at bounding box center [301, 166] width 283 height 141
copy div "Soigne ta présentation afin de maximiser tes chances de décrocher des babysitti…"
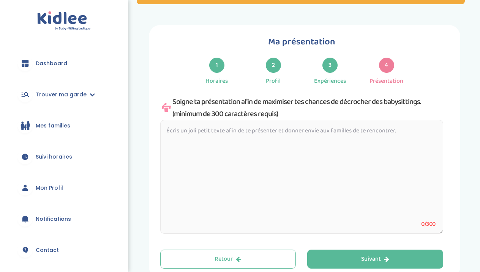
click at [185, 133] on textarea at bounding box center [301, 177] width 283 height 114
paste textarea "Bonjour, je m’appelle [PERSON_NAME], j’ai 18 ans et je suis étudiante en droit …"
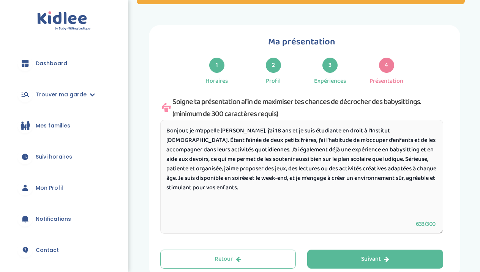
drag, startPoint x: 235, startPoint y: 131, endPoint x: 190, endPoint y: 133, distance: 45.7
click at [190, 133] on textarea "Bonjour, je m’appelle [PERSON_NAME], j’ai 18 ans et je suis étudiante en droit …" at bounding box center [301, 177] width 283 height 114
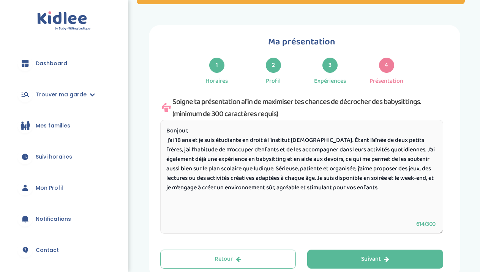
click at [169, 140] on textarea "Bonjour, j’ai 18 ans et je suis étudiante en droit à l’Institut [DEMOGRAPHIC_DA…" at bounding box center [301, 177] width 283 height 114
click at [286, 130] on textarea "Bonjour, J' ai 18 ans et je suis étudiante en droit à l’Institut [DEMOGRAPHIC_D…" at bounding box center [301, 177] width 283 height 114
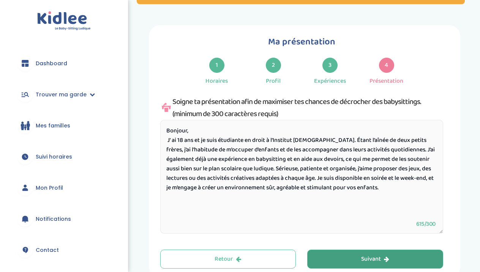
type textarea "Bonjour, J' ai 18 ans et je suis étudiante en droit à l’Institut [DEMOGRAPHIC_D…"
click at [391, 259] on button "Suivant" at bounding box center [375, 259] width 136 height 19
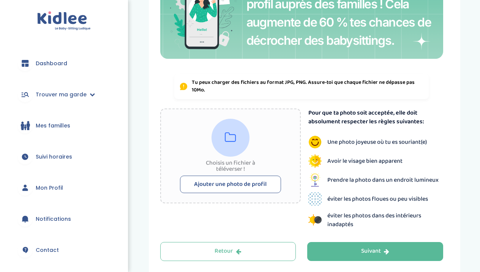
scroll to position [195, 0]
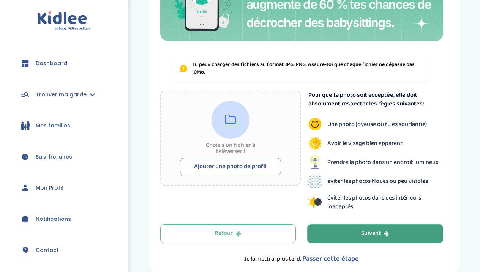
click at [367, 234] on div "Suivant" at bounding box center [375, 233] width 28 height 9
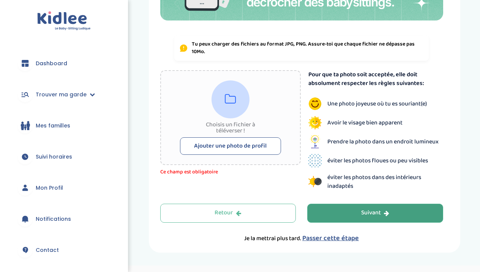
click at [372, 214] on div "Suivant" at bounding box center [375, 213] width 28 height 9
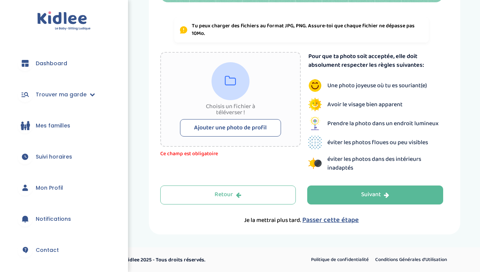
scroll to position [233, 0]
click at [258, 126] on button "Ajouter une photo de profil" at bounding box center [230, 128] width 101 height 17
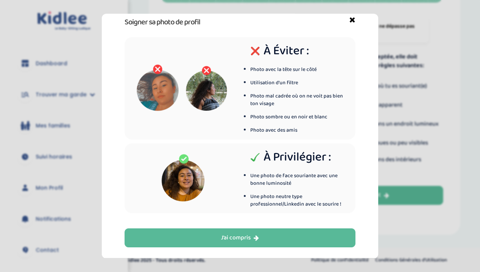
scroll to position [8, 0]
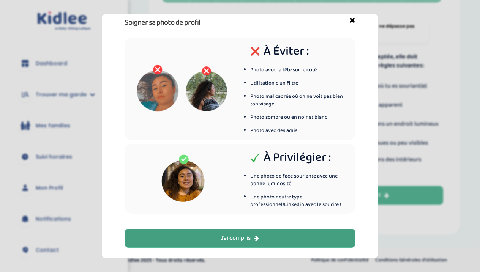
click at [266, 235] on button "J’ai compris" at bounding box center [240, 238] width 231 height 19
